Goal: Use online tool/utility: Utilize a website feature to perform a specific function

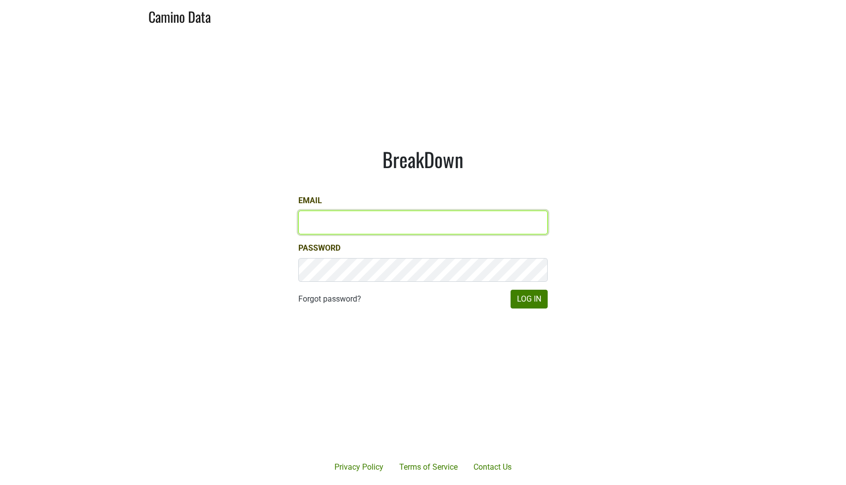
click at [496, 229] on input "Email" at bounding box center [422, 223] width 249 height 24
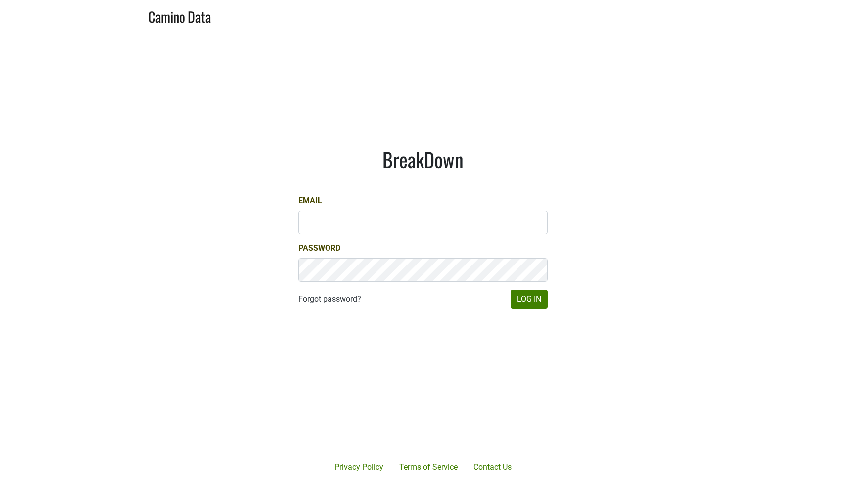
type input "jordan@kivelstadtcellars.com"
click at [521, 303] on button "Log In" at bounding box center [528, 299] width 37 height 19
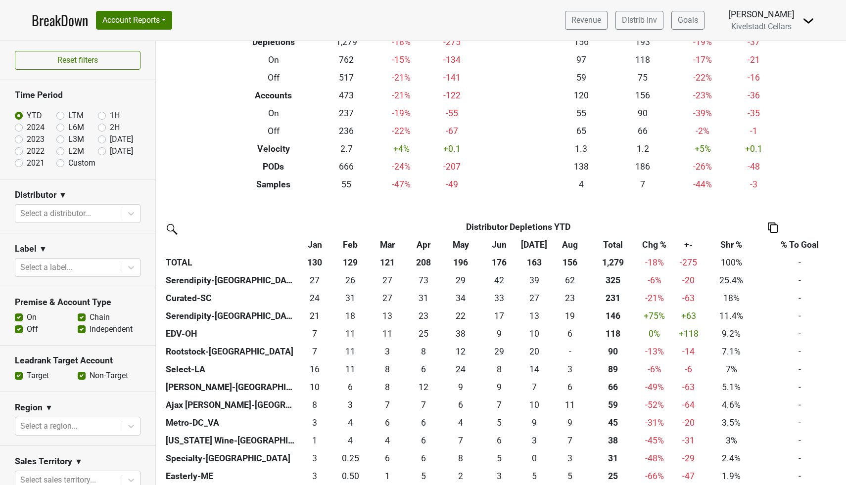
scroll to position [70, 0]
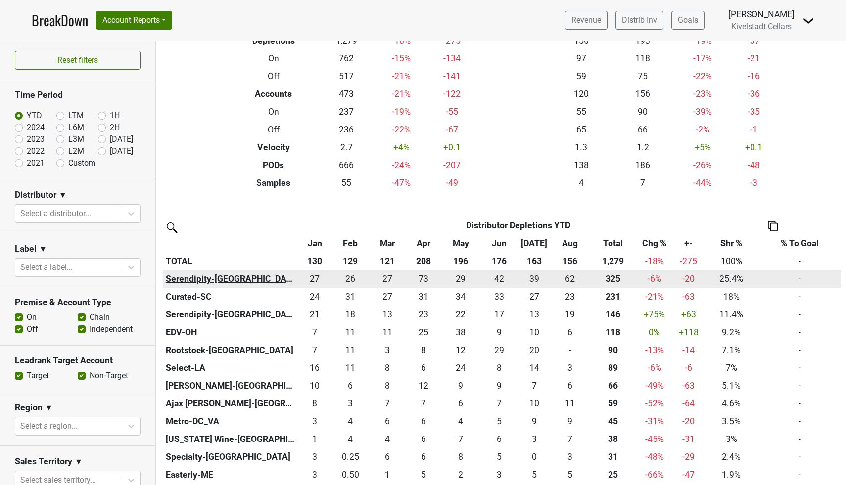
click at [205, 280] on th "Serendipity-[GEOGRAPHIC_DATA]" at bounding box center [230, 279] width 134 height 18
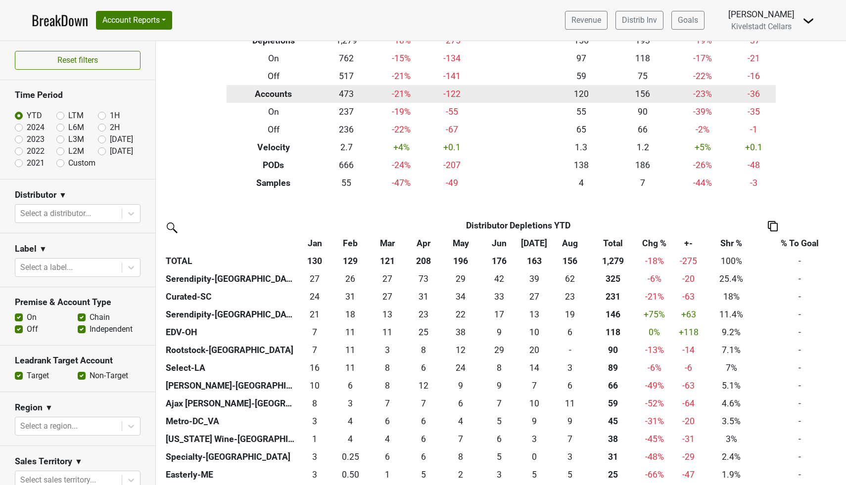
scroll to position [0, 0]
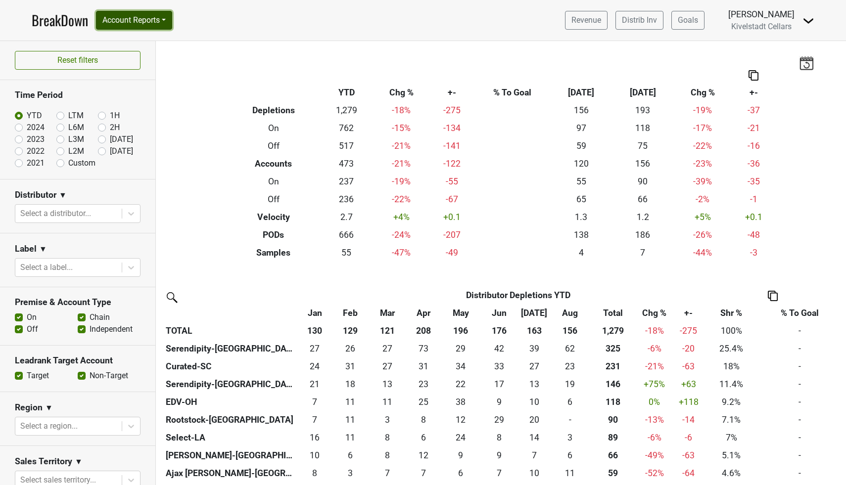
click at [162, 27] on button "Account Reports" at bounding box center [134, 20] width 76 height 19
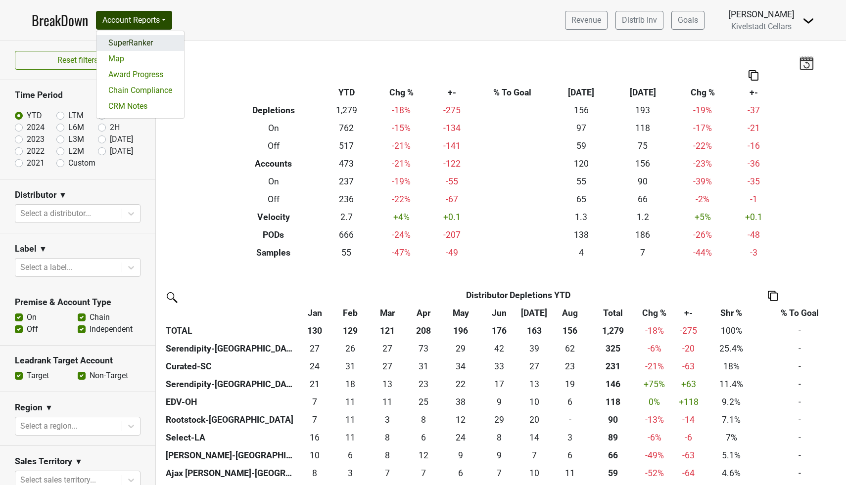
click at [153, 43] on link "SuperRanker" at bounding box center [140, 43] width 88 height 16
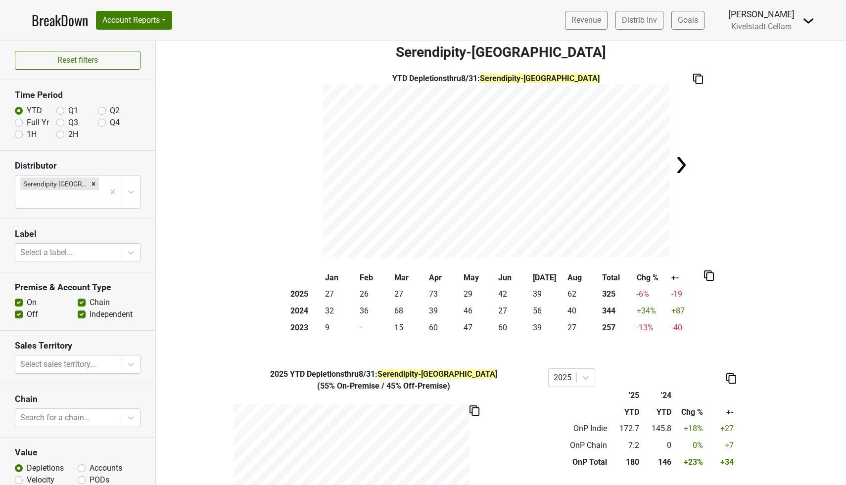
scroll to position [11, 0]
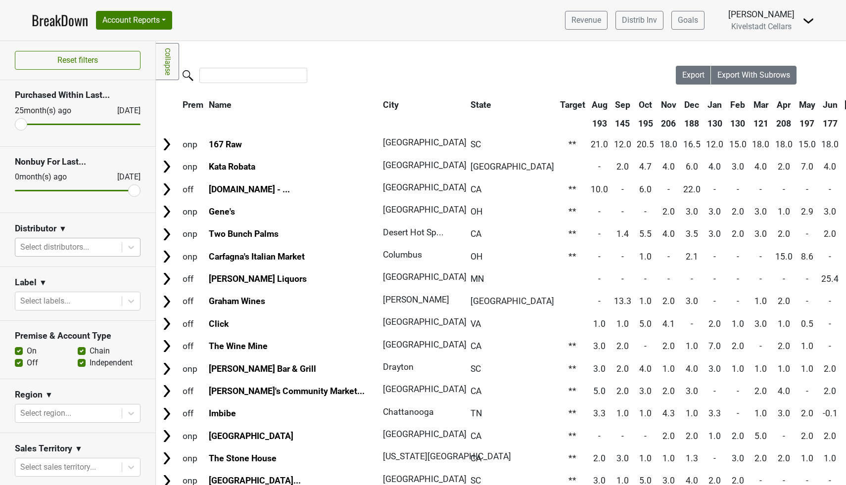
click at [50, 250] on div at bounding box center [68, 247] width 96 height 14
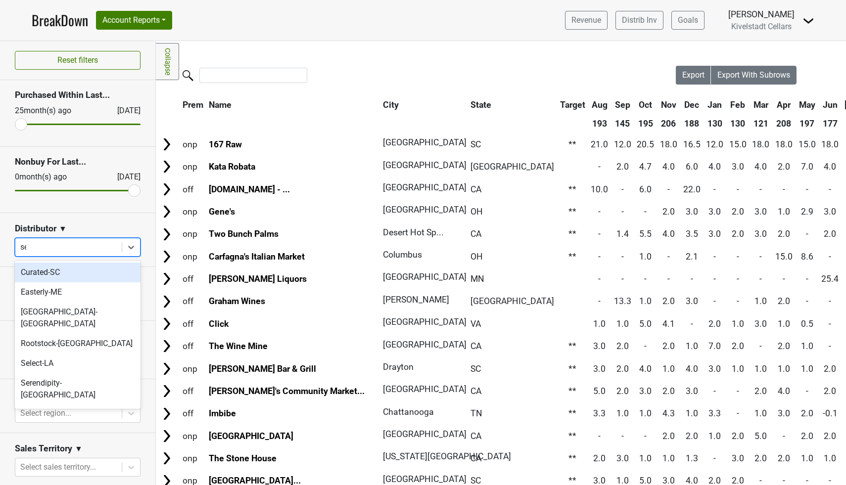
type input "ser"
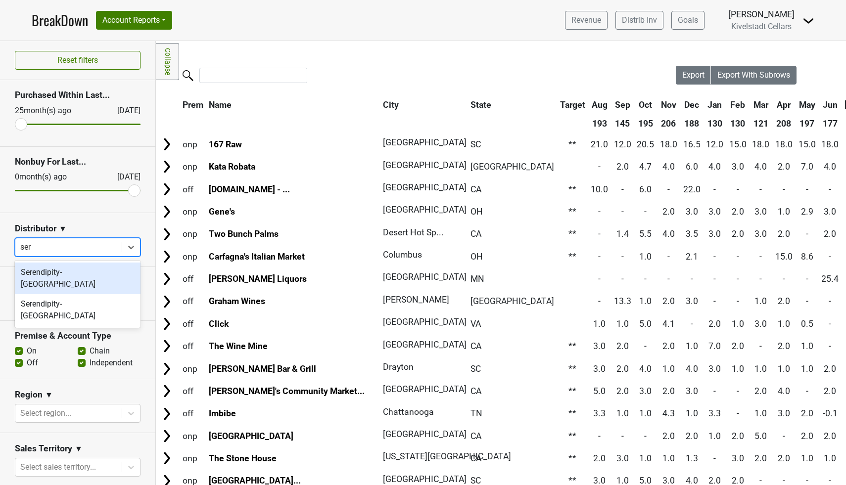
click at [56, 272] on div "Serendipity-[GEOGRAPHIC_DATA]" at bounding box center [78, 279] width 126 height 32
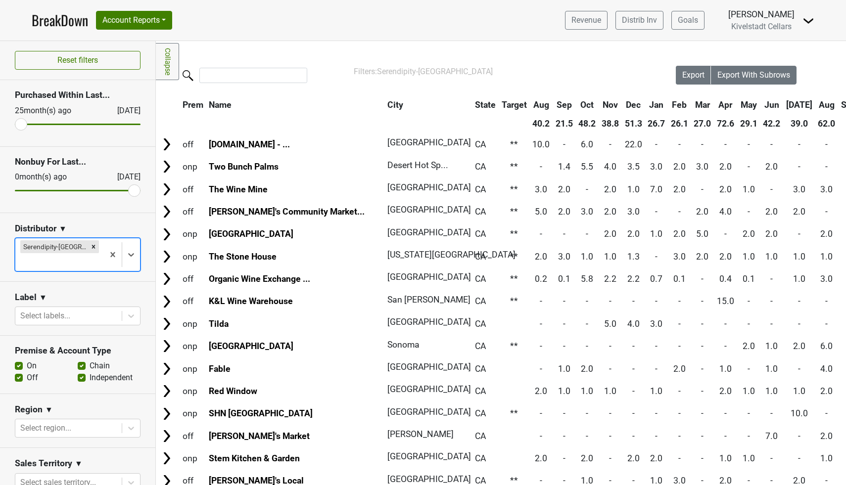
click at [27, 360] on label "On" at bounding box center [32, 366] width 10 height 12
click at [18, 360] on input "On" at bounding box center [19, 365] width 8 height 10
checkbox input "false"
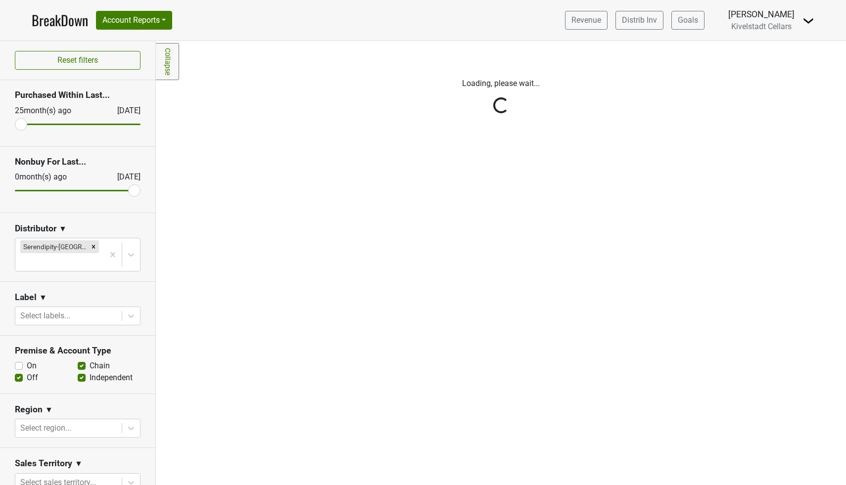
click at [17, 360] on div "Reset filters Purchased Within Last... [DATE] [DATE] Nonbuy For Last... [DATE] …" at bounding box center [78, 263] width 156 height 444
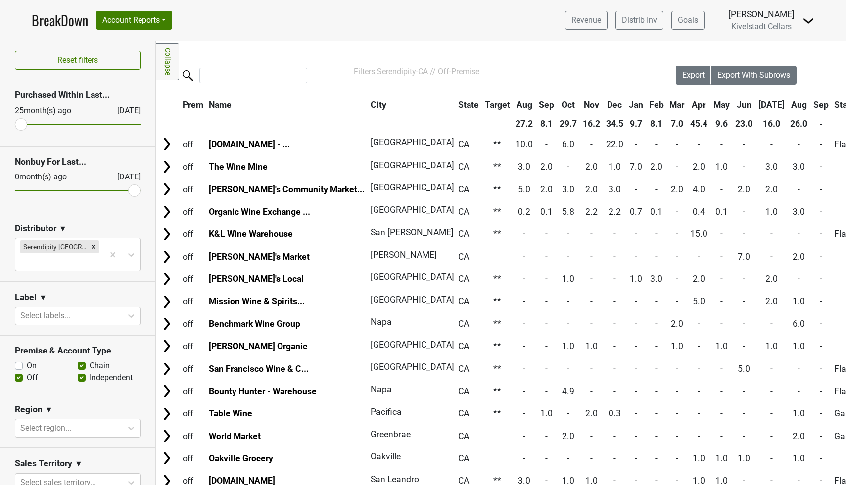
click at [90, 372] on label "Independent" at bounding box center [111, 378] width 43 height 12
click at [82, 372] on input "Independent" at bounding box center [82, 377] width 8 height 10
checkbox input "false"
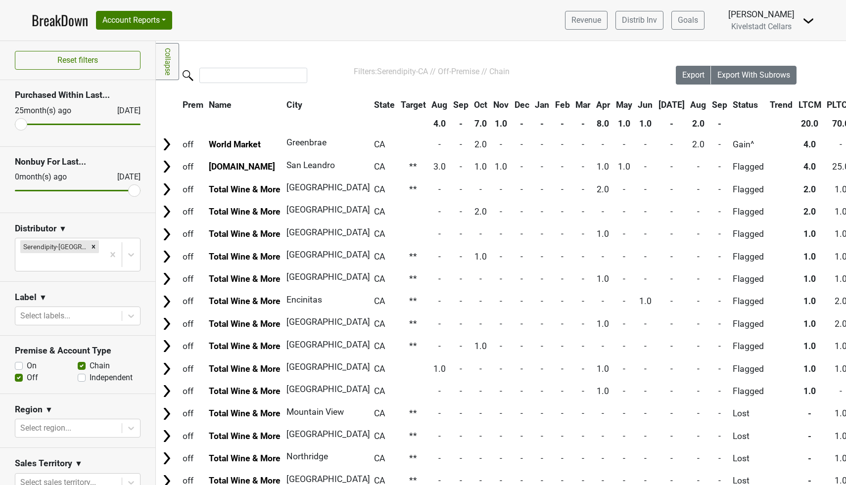
click at [27, 372] on label "Off" at bounding box center [32, 378] width 11 height 12
click at [16, 372] on input "Off" at bounding box center [19, 377] width 8 height 10
checkbox input "false"
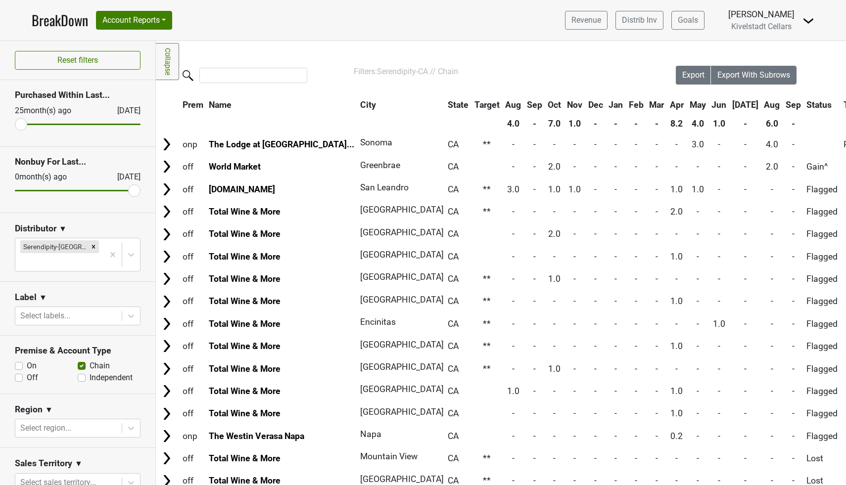
click at [783, 104] on th "Sep" at bounding box center [793, 105] width 20 height 18
